Goal: Task Accomplishment & Management: Use online tool/utility

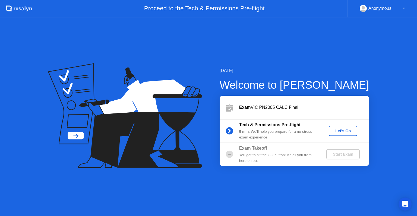
click at [345, 131] on div "Let's Go" at bounding box center [343, 130] width 24 height 4
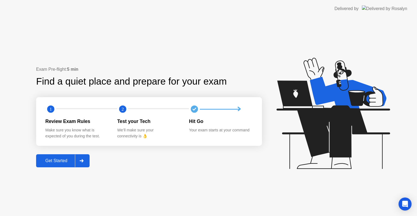
click at [46, 160] on div "Get Started" at bounding box center [56, 160] width 37 height 5
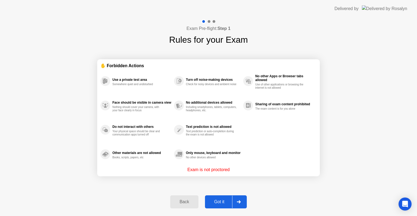
click at [220, 201] on div "Got it" at bounding box center [220, 201] width 26 height 5
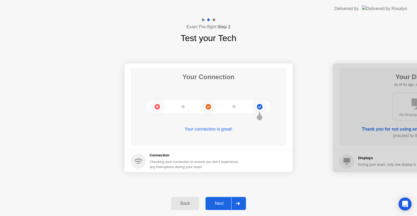
click at [220, 201] on div "Next" at bounding box center [219, 203] width 24 height 5
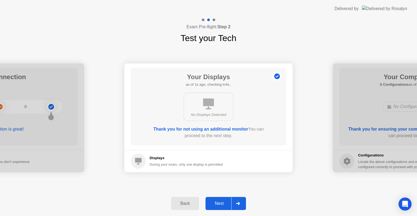
click at [220, 201] on div "Next" at bounding box center [219, 203] width 24 height 5
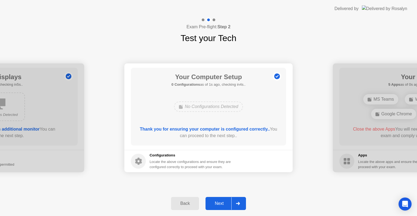
click at [220, 201] on div "Next" at bounding box center [219, 203] width 24 height 5
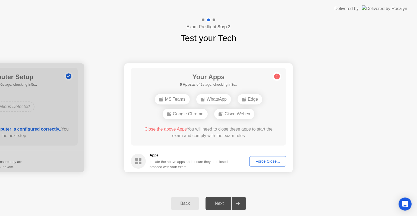
click at [275, 162] on div "Force Close..." at bounding box center [267, 161] width 33 height 4
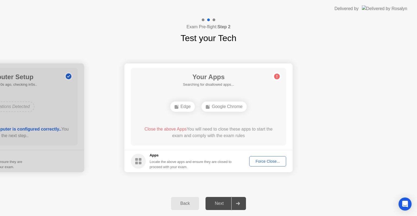
click at [275, 159] on div "Force Close..." at bounding box center [267, 161] width 33 height 4
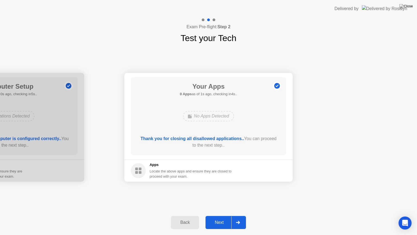
click at [222, 215] on div "Next" at bounding box center [219, 222] width 24 height 5
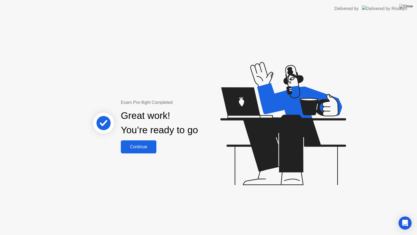
click at [138, 149] on div "Continue" at bounding box center [138, 146] width 32 height 5
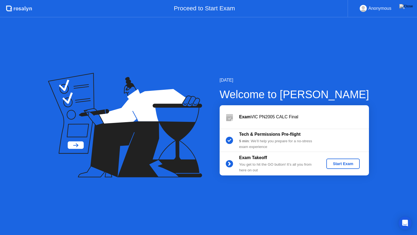
click at [347, 162] on div "Start Exam" at bounding box center [343, 163] width 29 height 4
